Goal: Navigation & Orientation: Go to known website

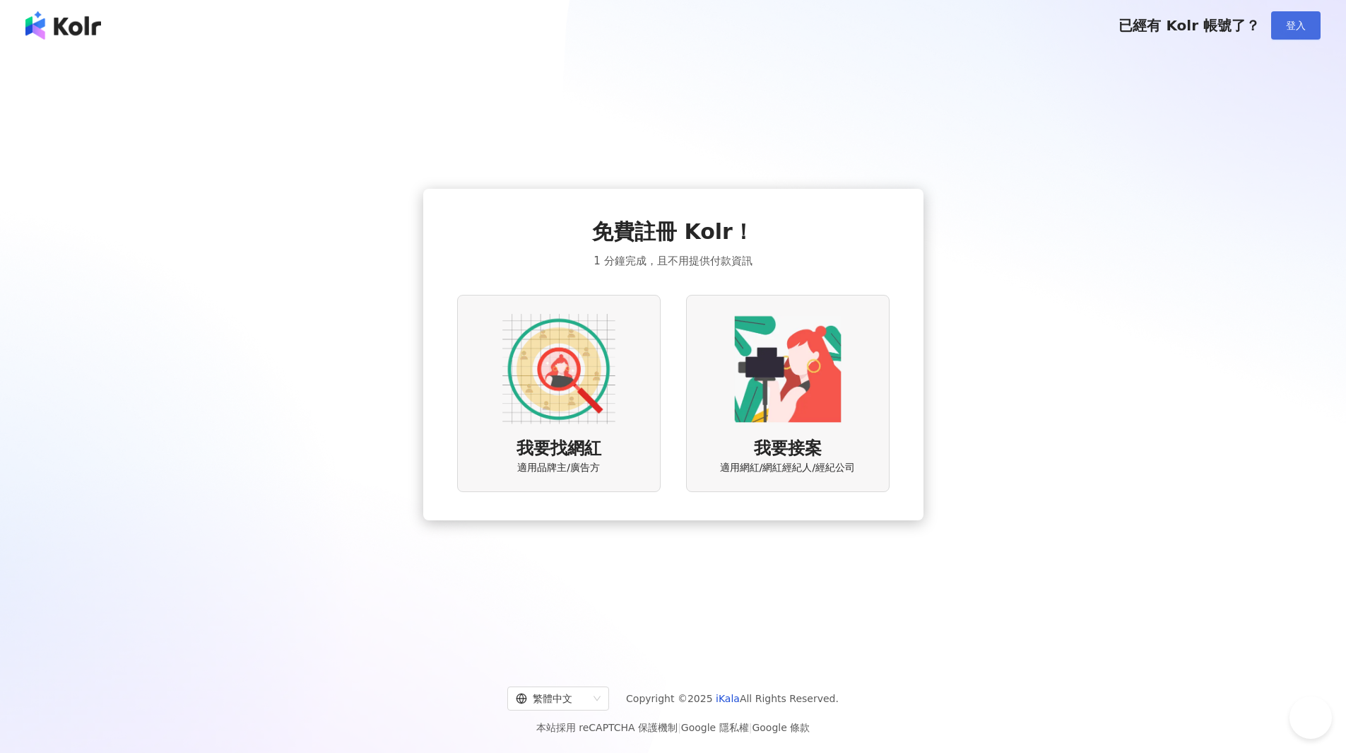
click at [1299, 25] on span "登入" at bounding box center [1296, 25] width 20 height 11
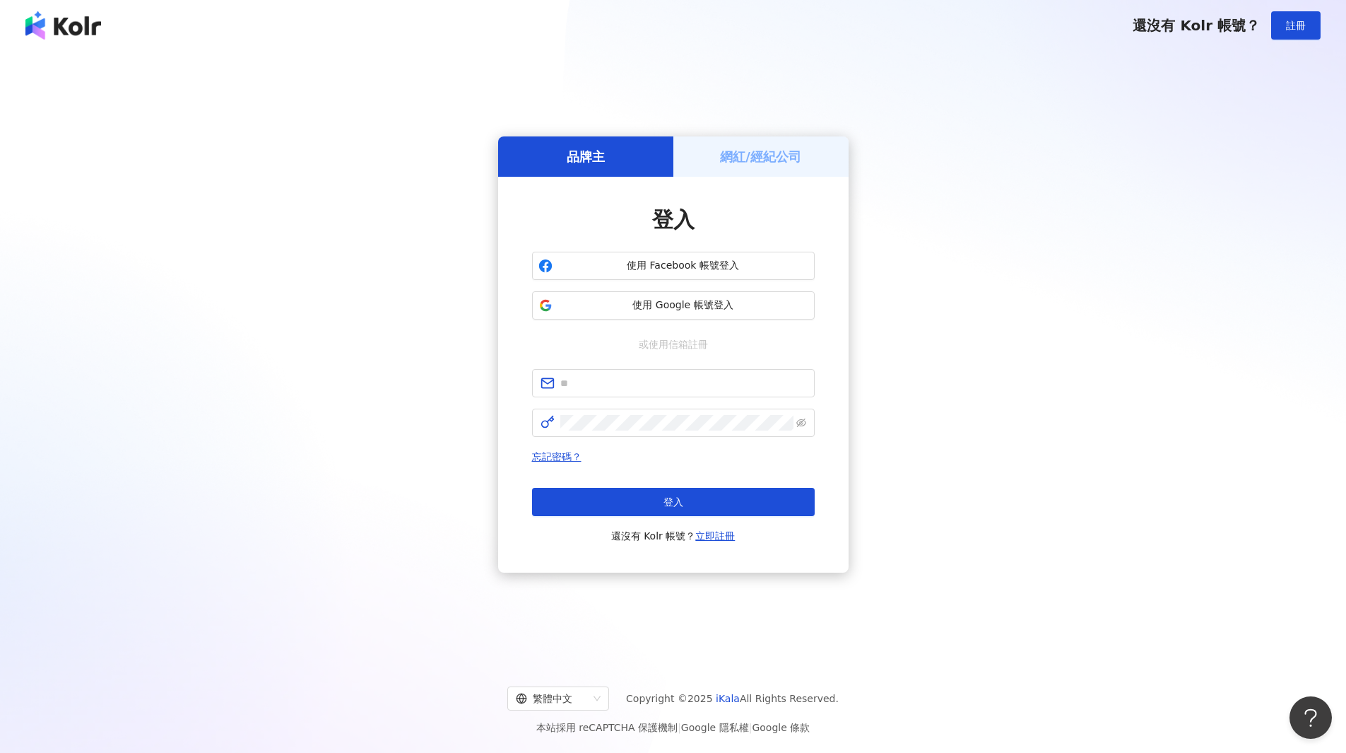
click at [758, 165] on h5 "網紅/經紀公司" at bounding box center [760, 157] width 81 height 18
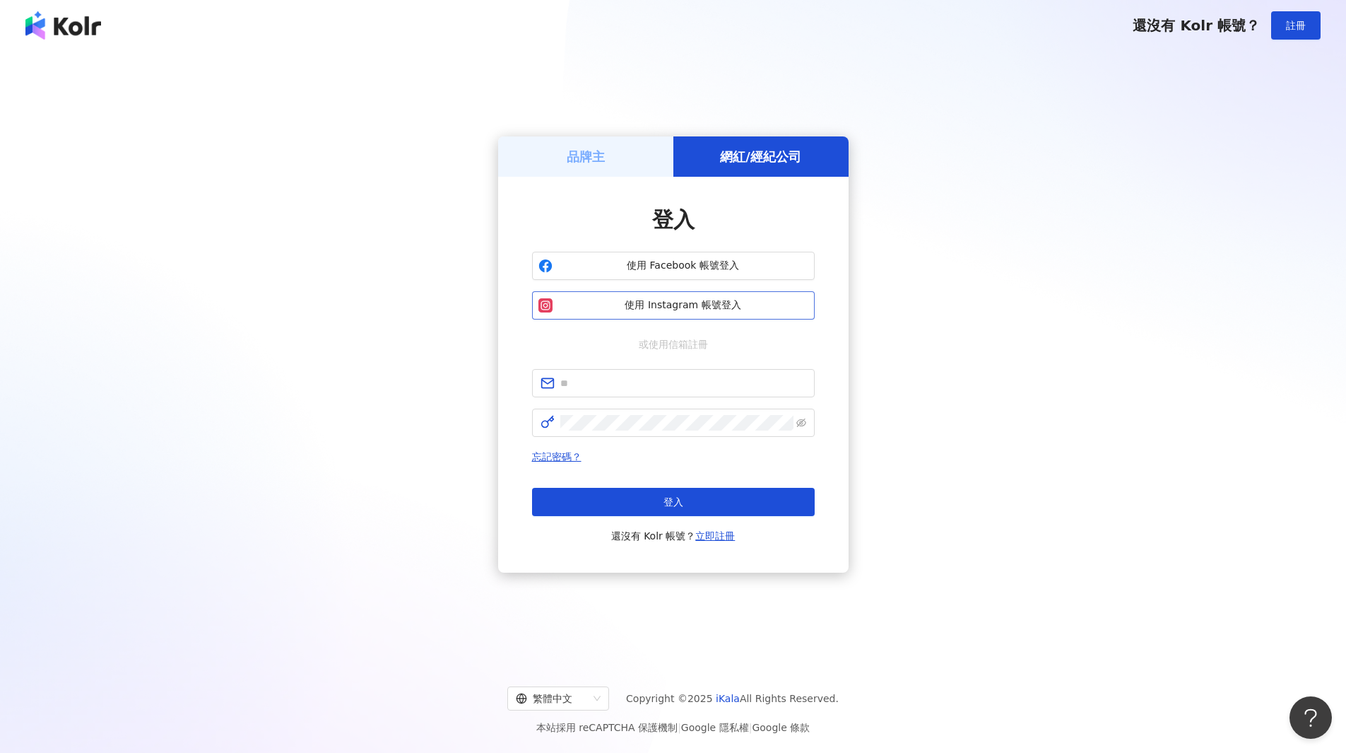
click at [722, 306] on span "使用 Instagram 帳號登入" at bounding box center [683, 305] width 250 height 14
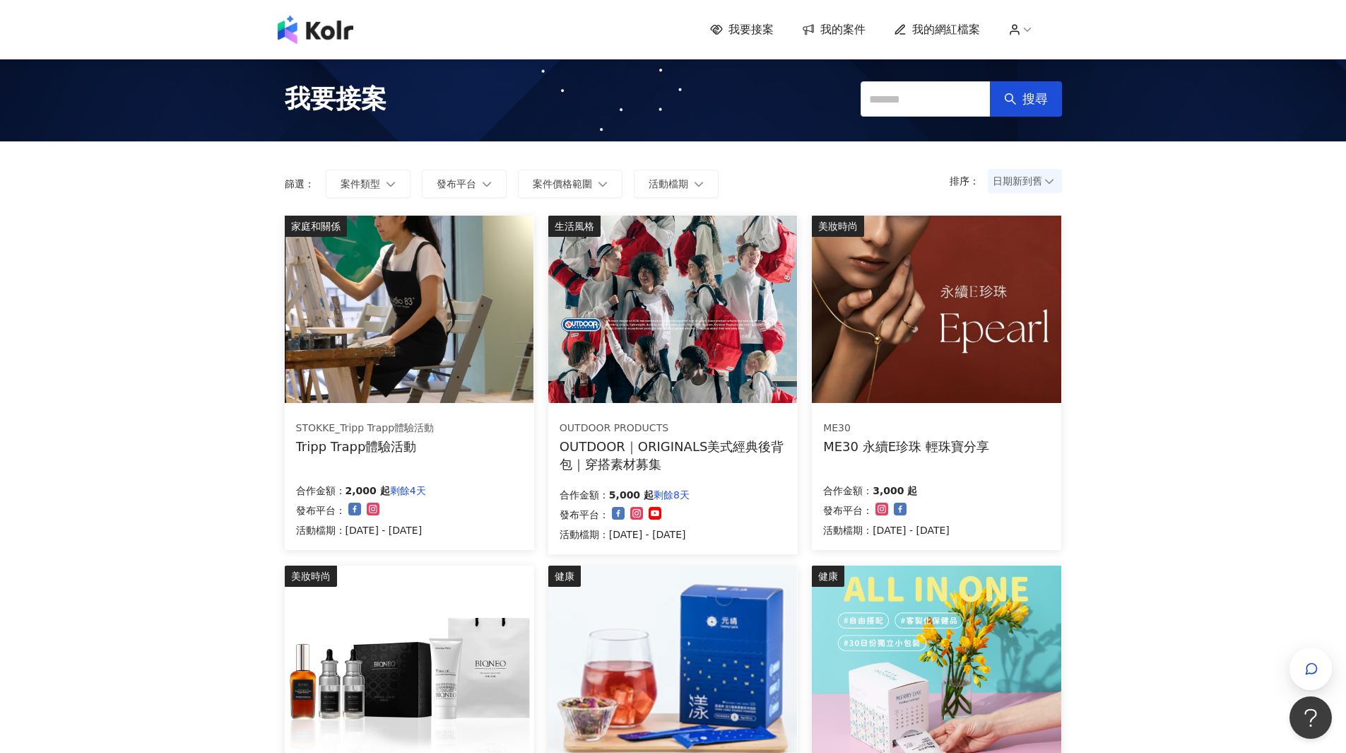
click at [689, 377] on img at bounding box center [672, 309] width 249 height 187
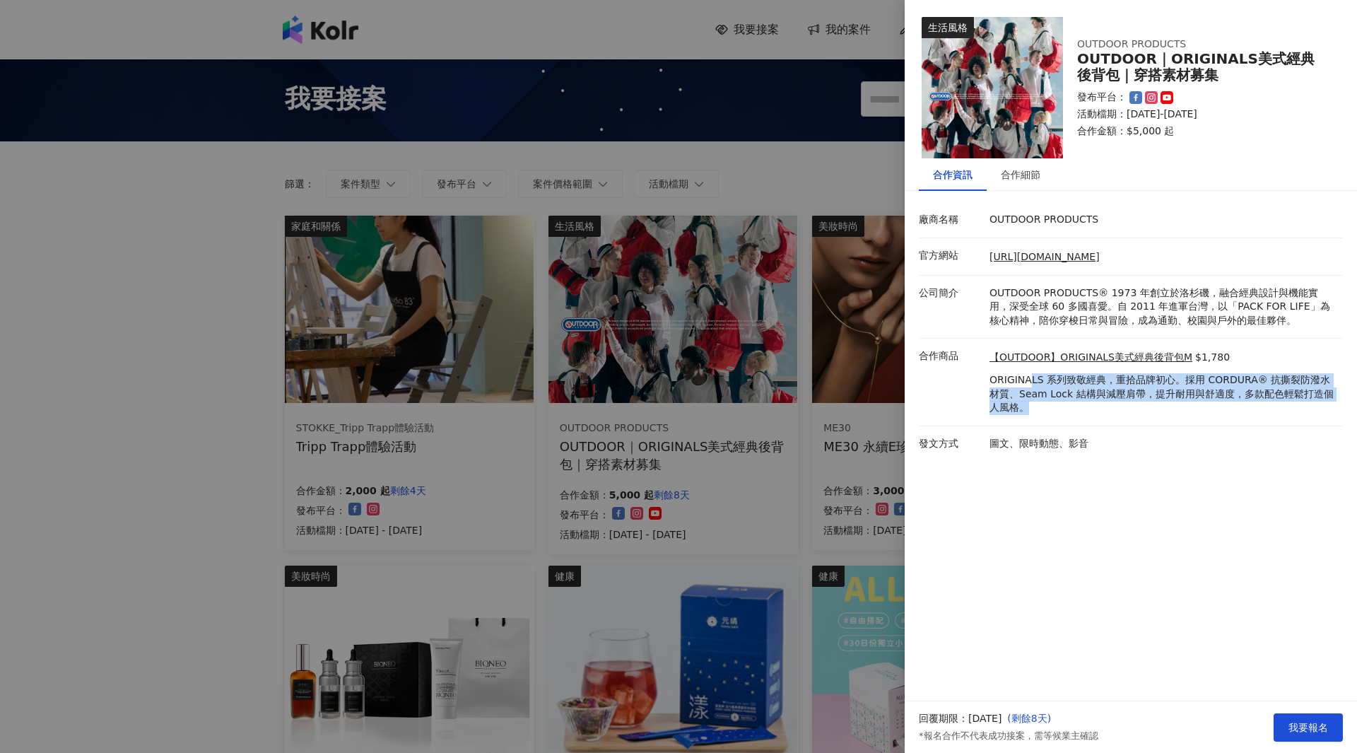
drag, startPoint x: 1030, startPoint y: 381, endPoint x: 1175, endPoint y: 402, distance: 145.7
click at [1175, 402] on p "ORIGINALS 系列致敬經典，重拾品牌初心。採用 CORDURA® 抗撕裂防潑水材質、Seam Lock 結構與減壓肩帶，提升耐用與舒適度，多款配色輕鬆打…" at bounding box center [1162, 394] width 346 height 42
click at [1175, 392] on p "ORIGINALS 系列致敬經典，重拾品牌初心。採用 CORDURA® 抗撕裂防潑水材質、Seam Lock 結構與減壓肩帶，提升耐用與舒適度，多款配色輕鬆打…" at bounding box center [1162, 394] width 346 height 42
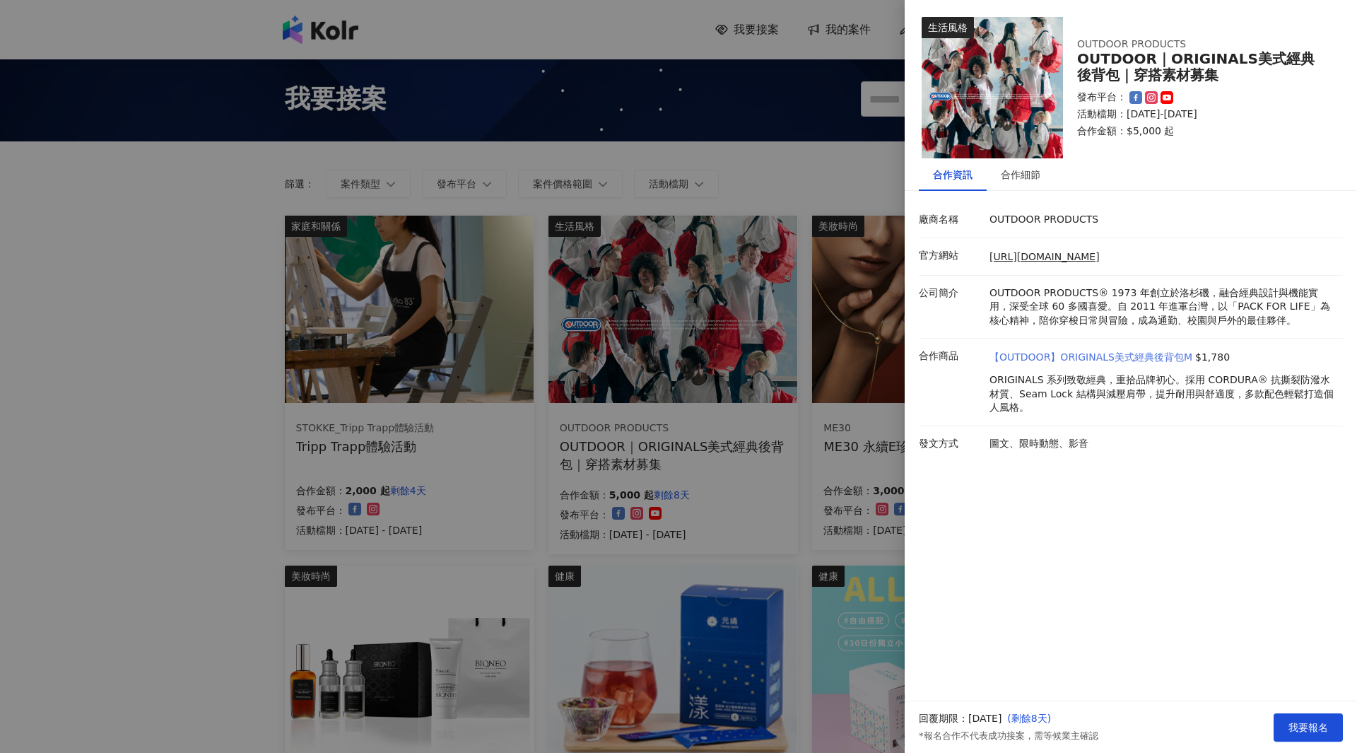
click at [1140, 358] on link "【OUTDOOR】ORIGINALS美式經典後背包M" at bounding box center [1090, 358] width 203 height 14
click at [170, 468] on div at bounding box center [678, 376] width 1357 height 753
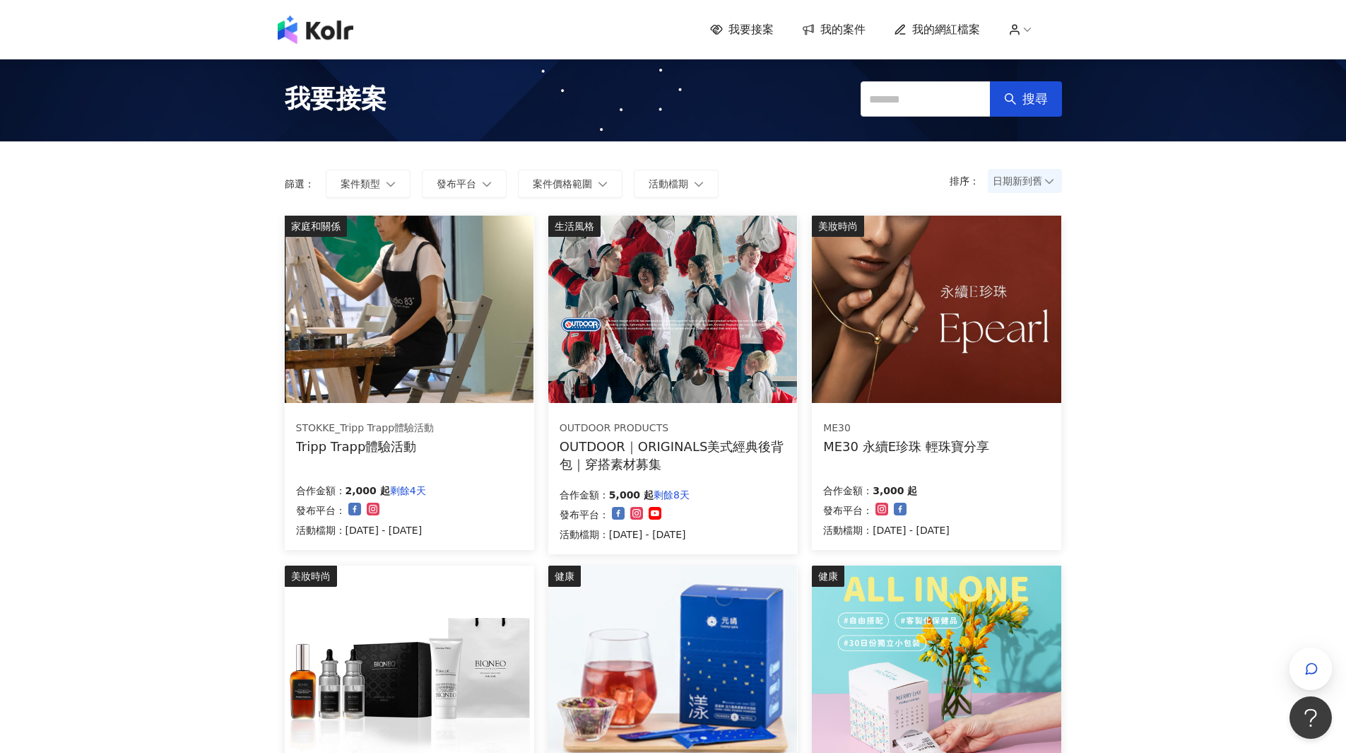
click at [409, 354] on img at bounding box center [409, 309] width 249 height 187
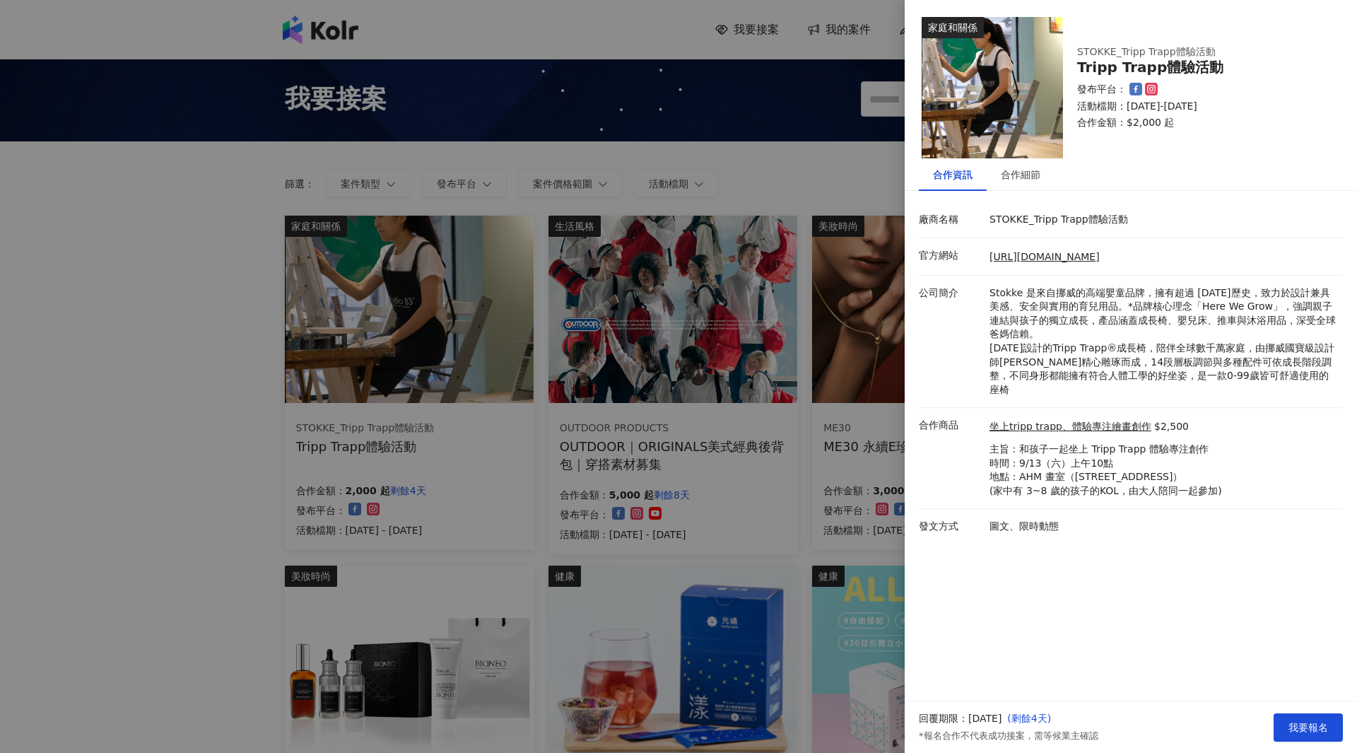
click at [293, 447] on div at bounding box center [678, 376] width 1357 height 753
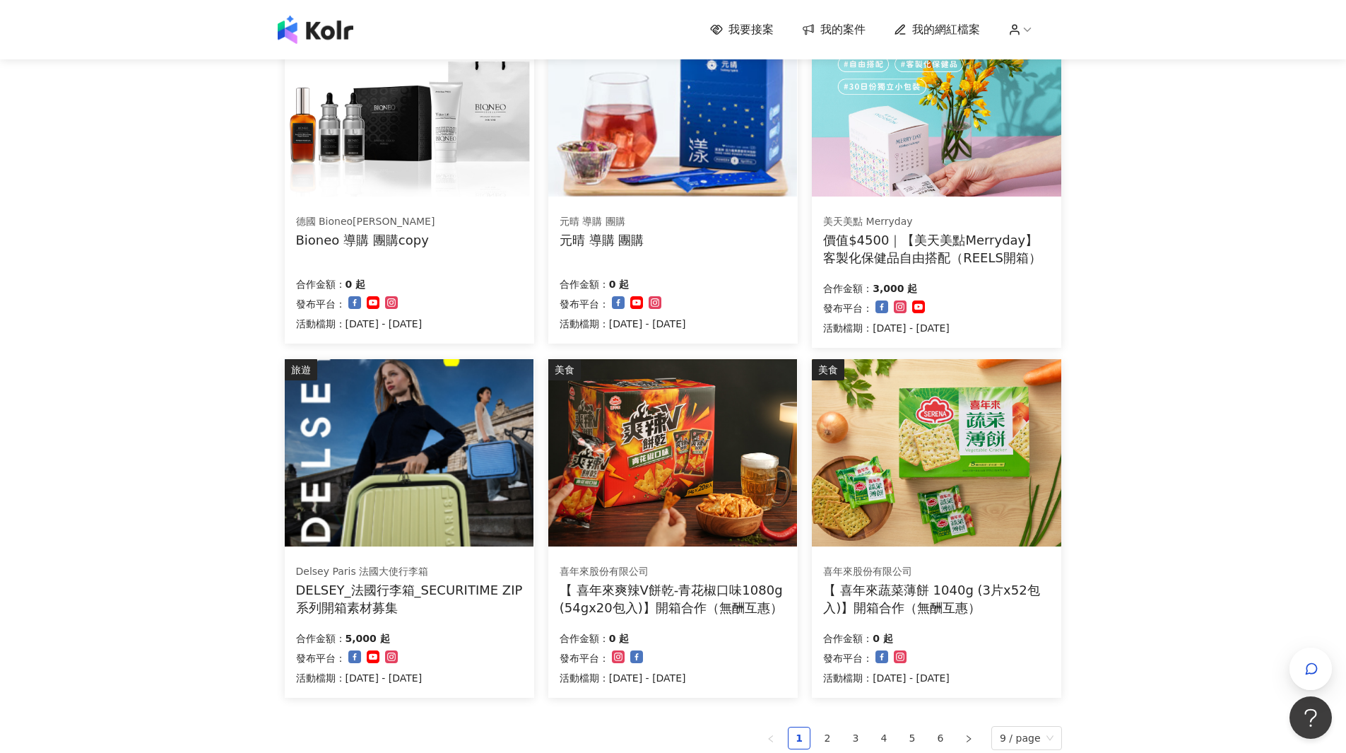
scroll to position [565, 0]
